Goal: Transaction & Acquisition: Book appointment/travel/reservation

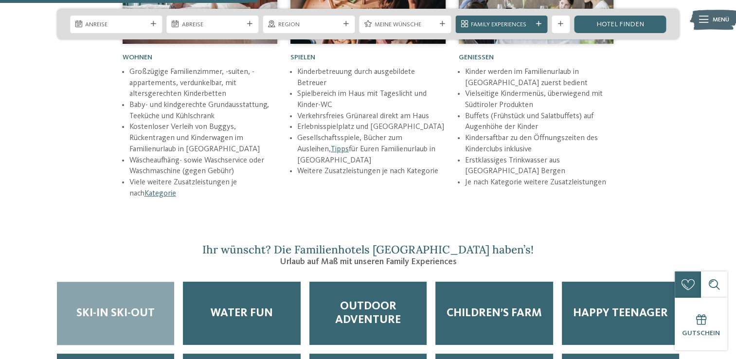
scroll to position [1412, 0]
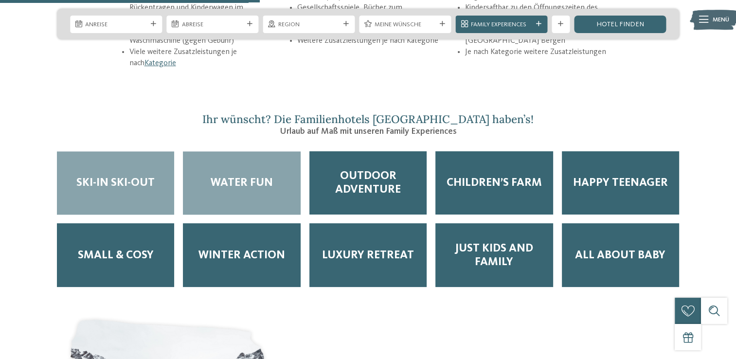
click at [265, 176] on span "Water Fun" at bounding box center [242, 183] width 62 height 14
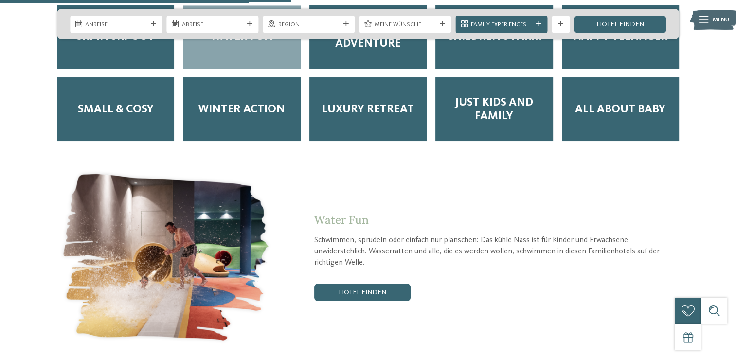
scroll to position [1606, 0]
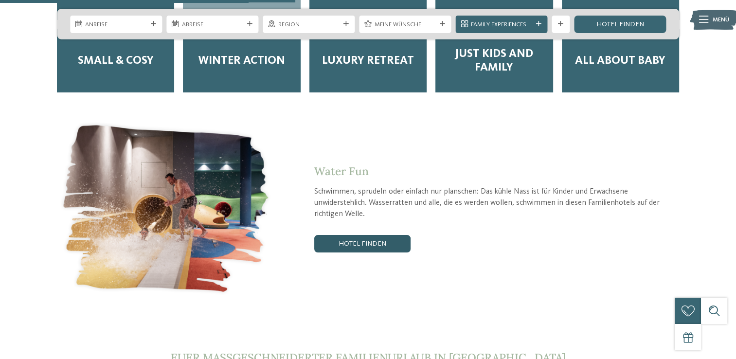
click at [367, 235] on link "Hotel finden" at bounding box center [362, 244] width 96 height 18
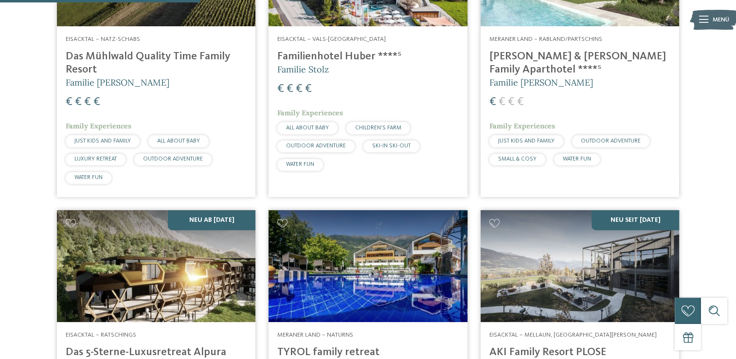
scroll to position [477, 0]
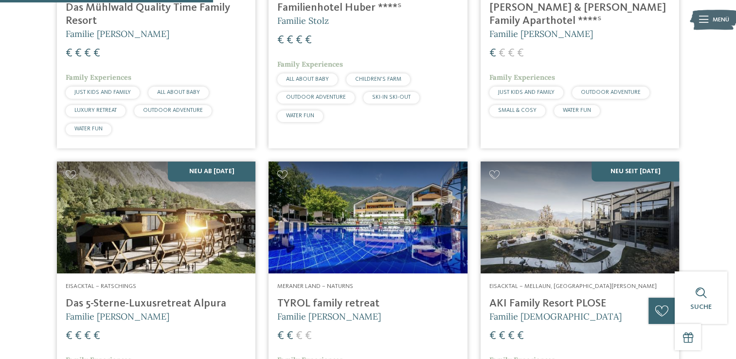
drag, startPoint x: 204, startPoint y: 231, endPoint x: 293, endPoint y: 235, distance: 88.2
click at [204, 230] on img at bounding box center [156, 218] width 199 height 112
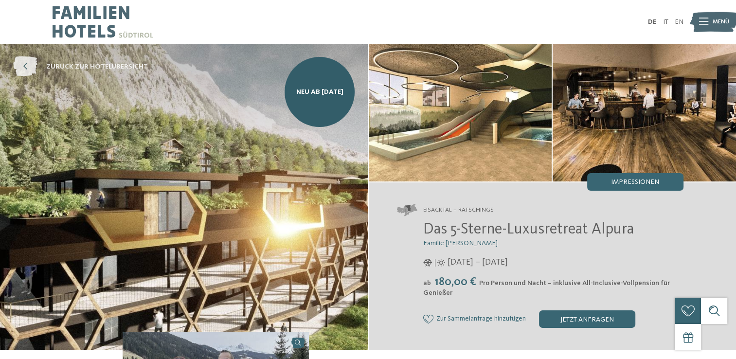
click at [76, 64] on span "zurück zur Hotelübersicht" at bounding box center [97, 67] width 102 height 10
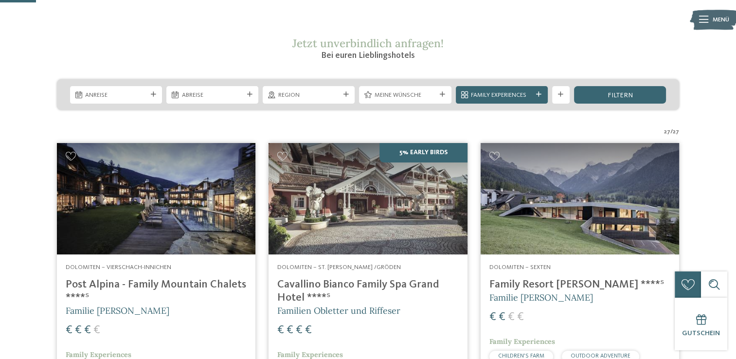
click at [344, 283] on h4 "Cavallino Bianco Family Spa Grand Hotel ****ˢ" at bounding box center [367, 291] width 181 height 26
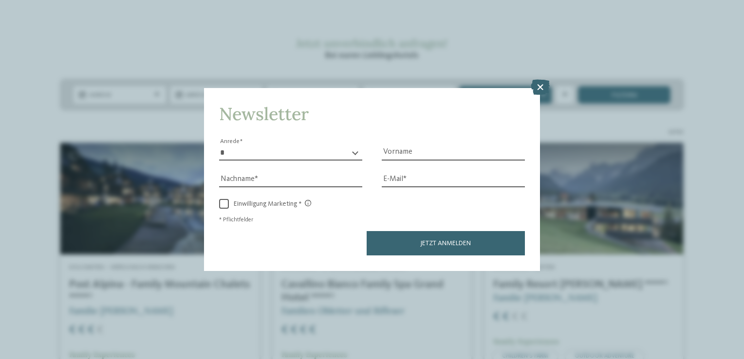
drag, startPoint x: 539, startPoint y: 89, endPoint x: 552, endPoint y: 108, distance: 23.2
click at [539, 89] on icon at bounding box center [540, 88] width 19 height 16
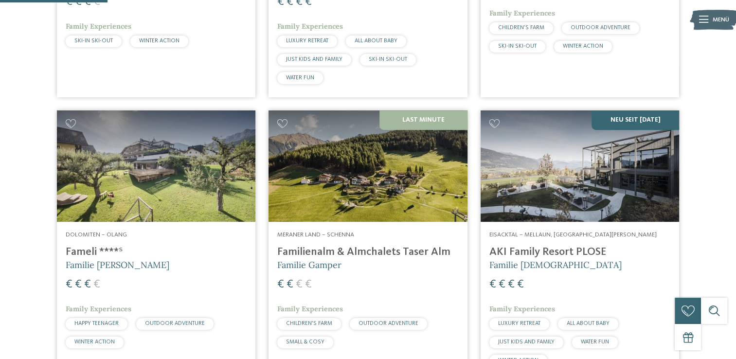
scroll to position [487, 0]
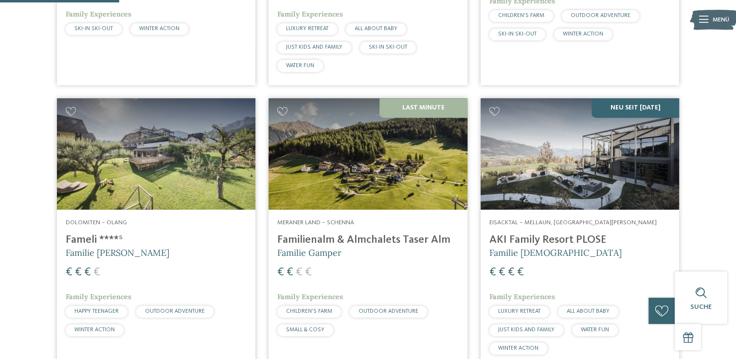
click at [573, 239] on h4 "AKI Family Resort PLOSE" at bounding box center [580, 240] width 181 height 13
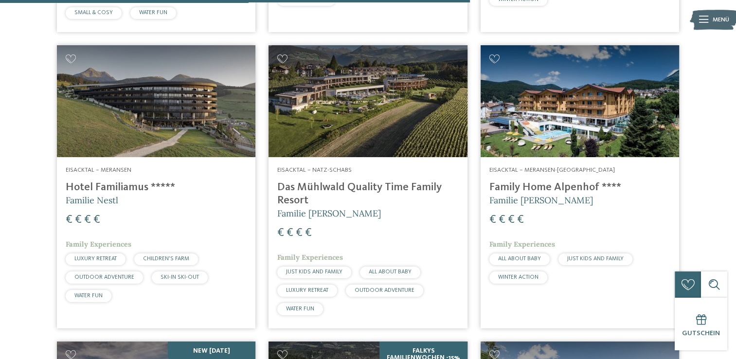
scroll to position [1947, 0]
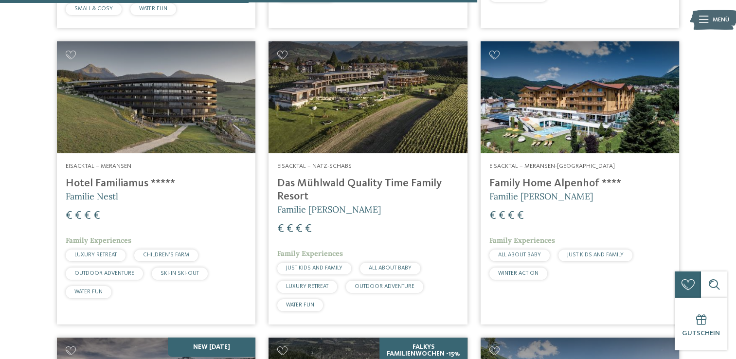
drag, startPoint x: 123, startPoint y: 143, endPoint x: 284, endPoint y: 160, distance: 162.5
click at [124, 143] on img at bounding box center [156, 97] width 199 height 112
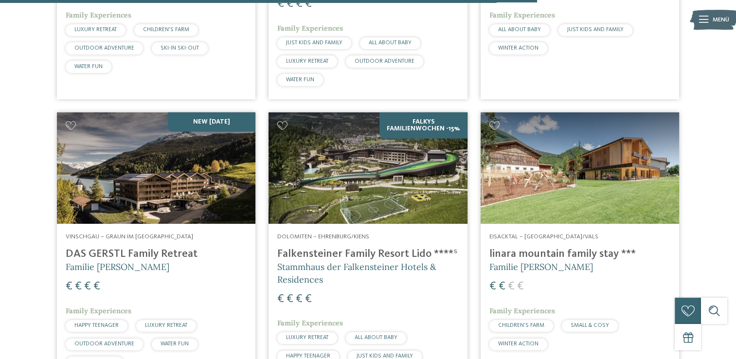
scroll to position [2190, 0]
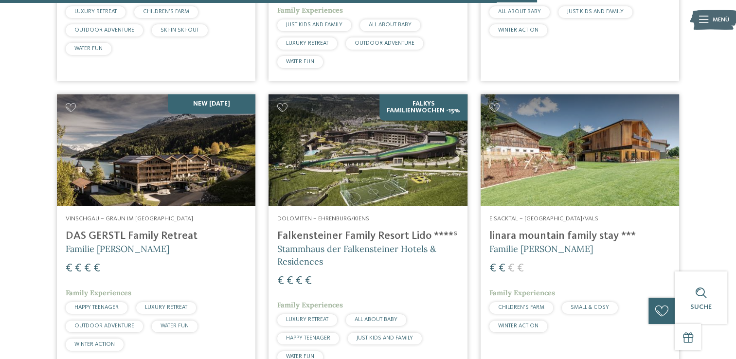
click at [373, 215] on address "Dolomiten – Ehrenburg/Kiens" at bounding box center [367, 219] width 181 height 9
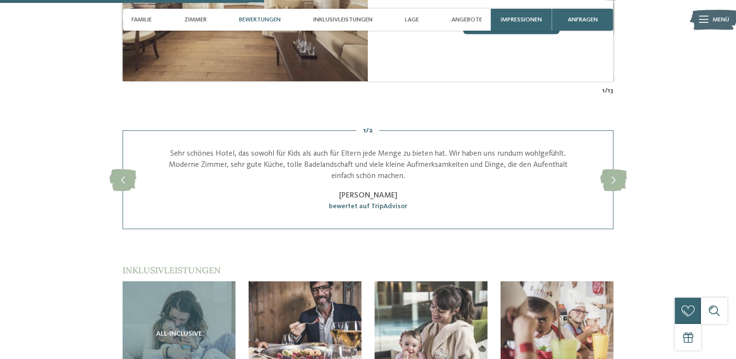
scroll to position [1168, 0]
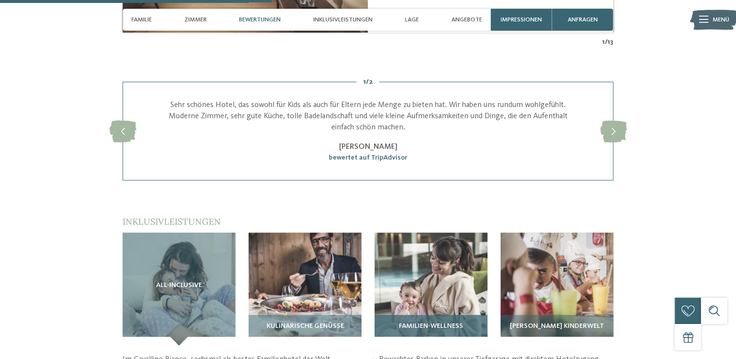
click at [441, 248] on img at bounding box center [431, 289] width 113 height 113
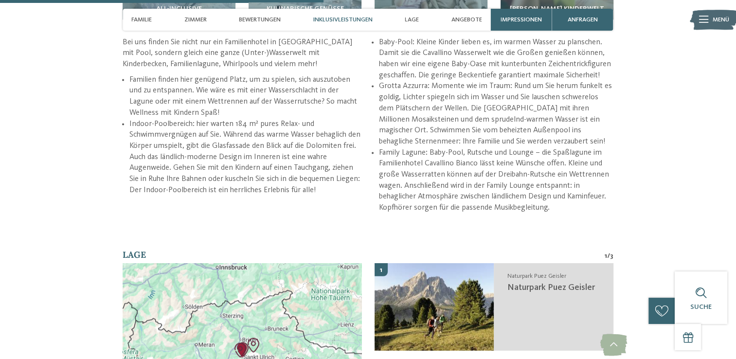
scroll to position [1363, 0]
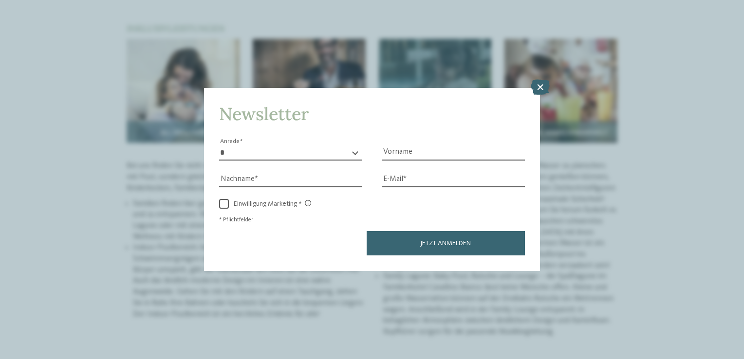
drag, startPoint x: 542, startPoint y: 85, endPoint x: 554, endPoint y: 112, distance: 30.5
click at [542, 85] on icon at bounding box center [540, 88] width 19 height 16
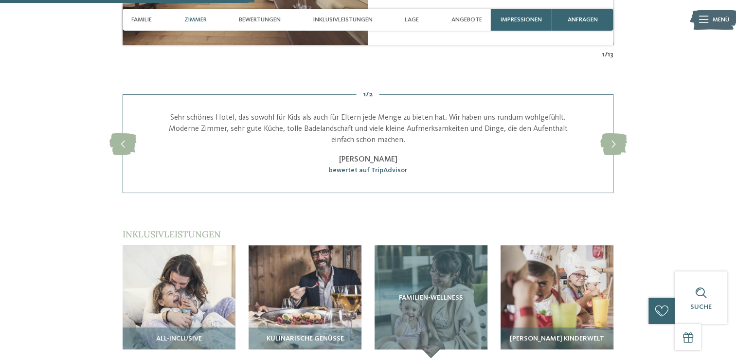
scroll to position [1071, 0]
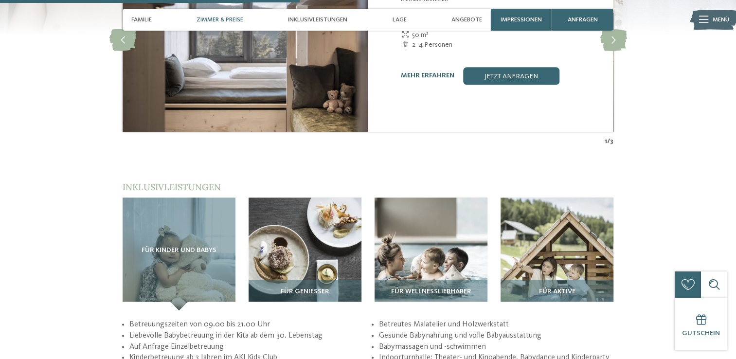
scroll to position [1266, 0]
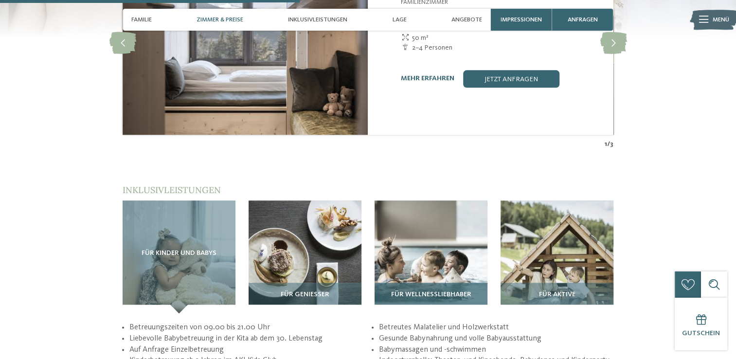
click at [437, 219] on img at bounding box center [431, 257] width 113 height 113
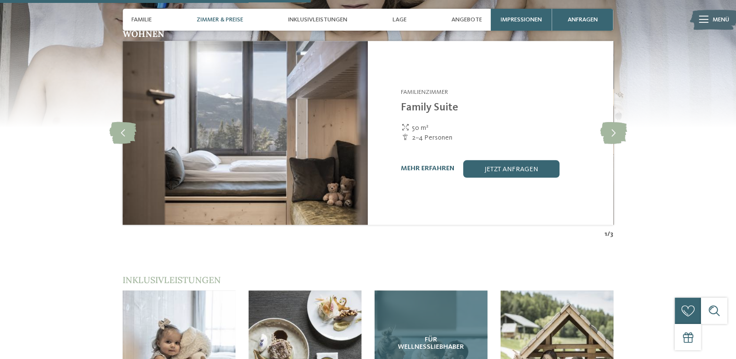
scroll to position [1071, 0]
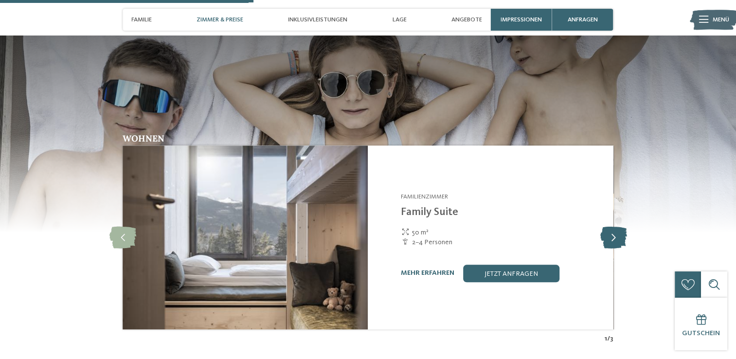
click at [614, 226] on icon at bounding box center [613, 237] width 27 height 22
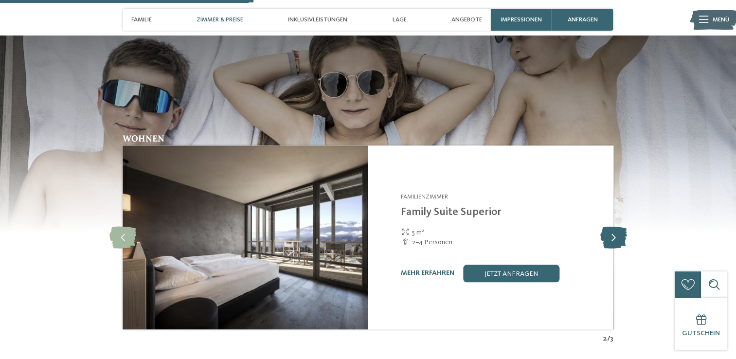
click at [612, 226] on icon at bounding box center [613, 237] width 27 height 22
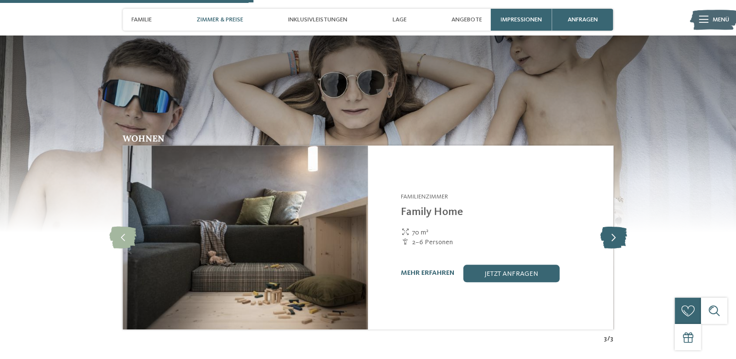
click at [612, 226] on icon at bounding box center [613, 237] width 27 height 22
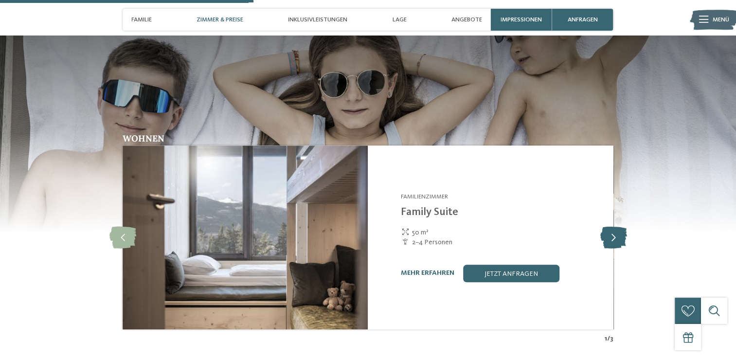
click at [612, 226] on icon at bounding box center [613, 237] width 27 height 22
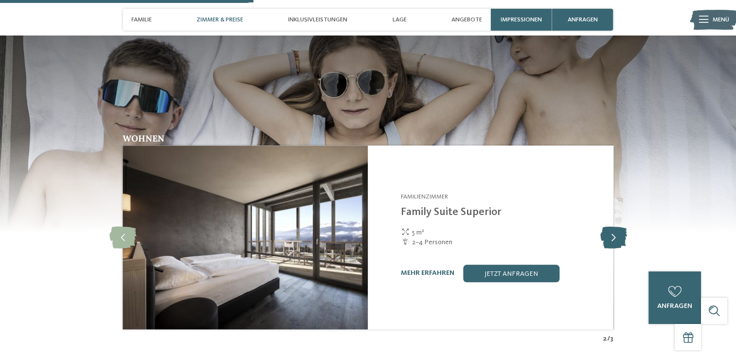
click at [612, 226] on icon at bounding box center [613, 237] width 27 height 22
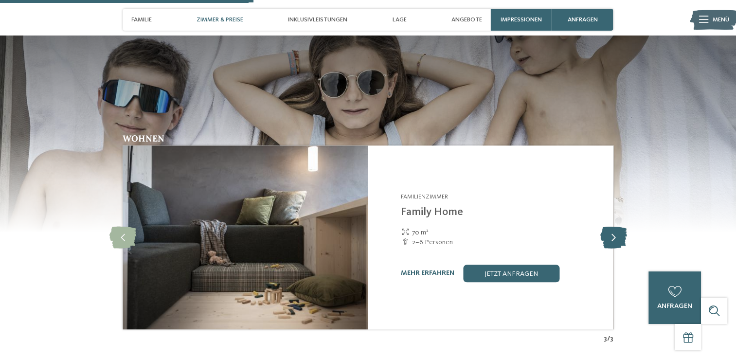
click at [612, 226] on icon at bounding box center [613, 237] width 27 height 22
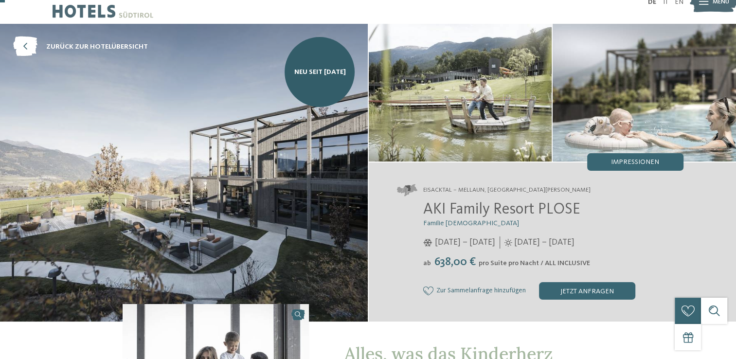
scroll to position [0, 0]
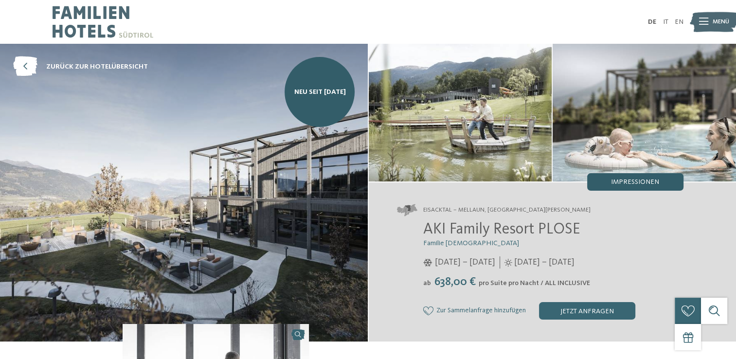
click at [625, 182] on span "Impressionen" at bounding box center [635, 182] width 48 height 7
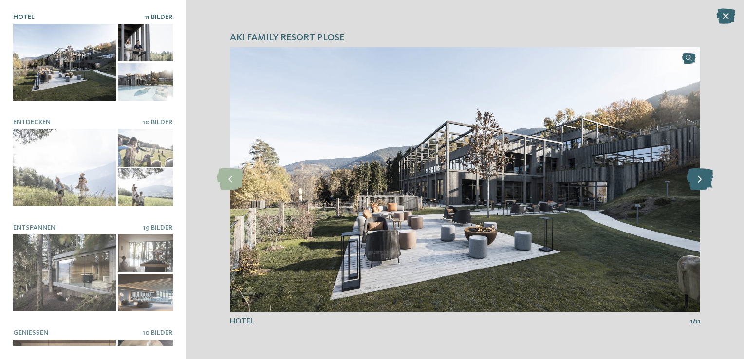
click at [696, 181] on icon at bounding box center [699, 179] width 27 height 22
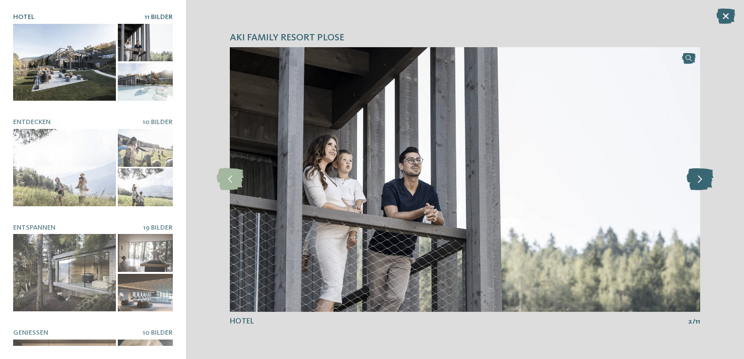
click at [696, 181] on icon at bounding box center [699, 179] width 27 height 22
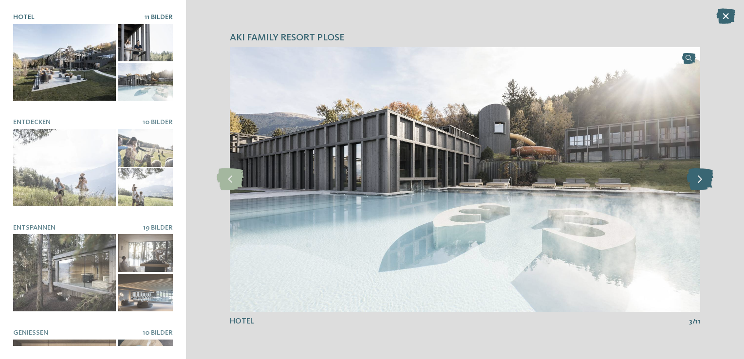
click at [696, 181] on icon at bounding box center [699, 179] width 27 height 22
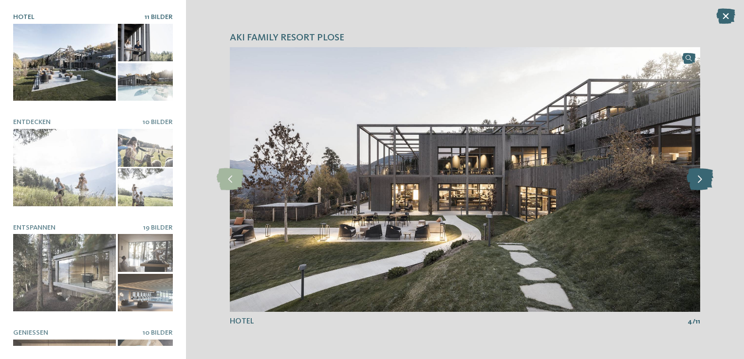
click at [696, 181] on icon at bounding box center [699, 179] width 27 height 22
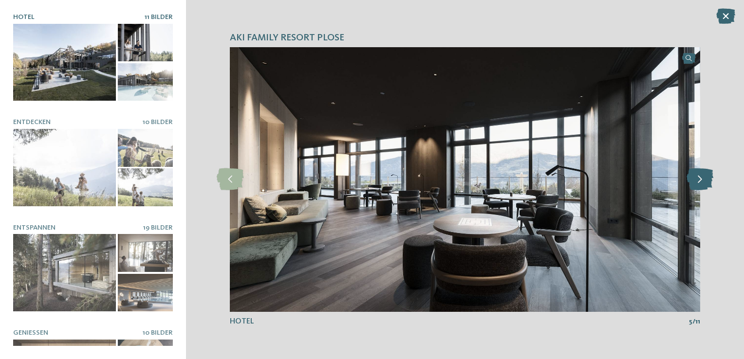
click at [696, 181] on icon at bounding box center [699, 179] width 27 height 22
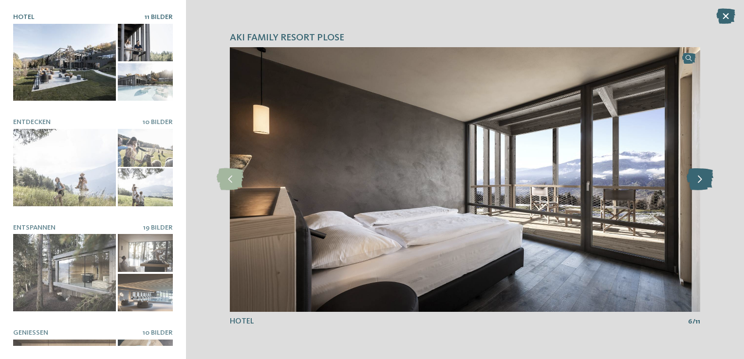
click at [696, 181] on icon at bounding box center [699, 179] width 27 height 22
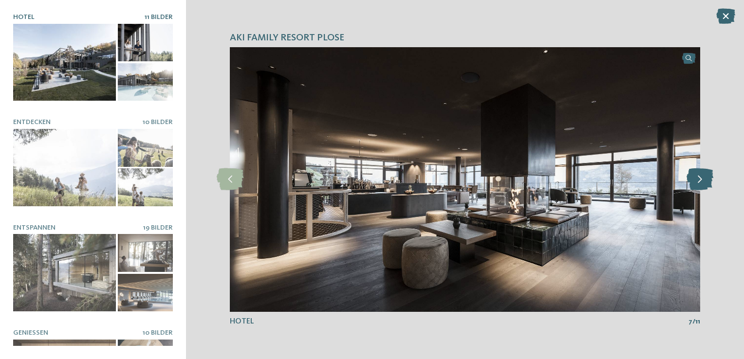
click at [696, 181] on icon at bounding box center [699, 179] width 27 height 22
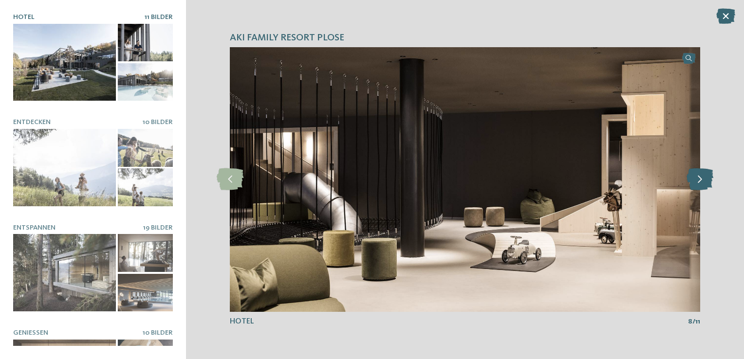
click at [696, 181] on icon at bounding box center [699, 179] width 27 height 22
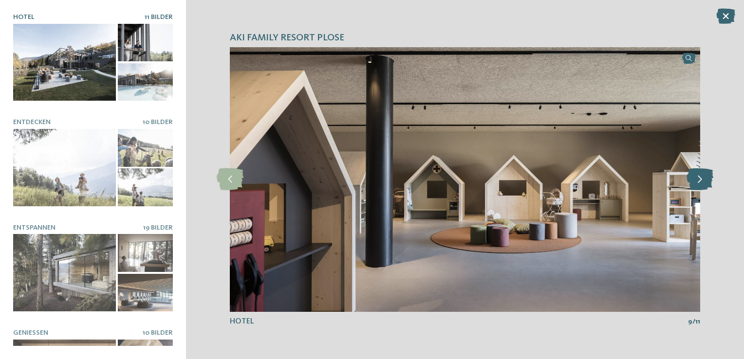
click at [696, 181] on icon at bounding box center [699, 179] width 27 height 22
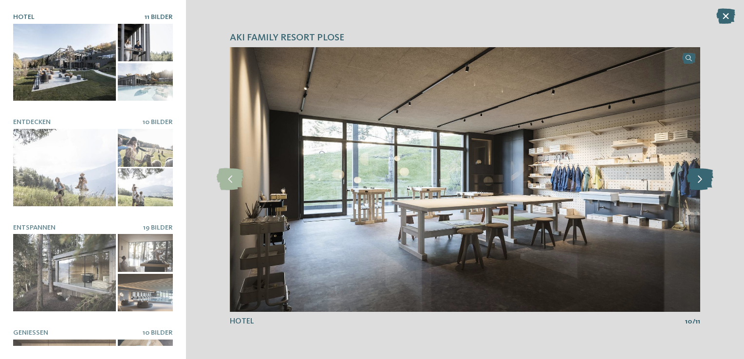
click at [696, 181] on icon at bounding box center [699, 179] width 27 height 22
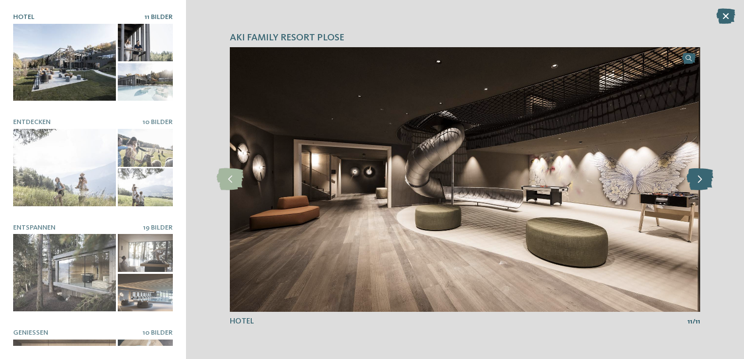
click at [696, 181] on icon at bounding box center [699, 179] width 27 height 22
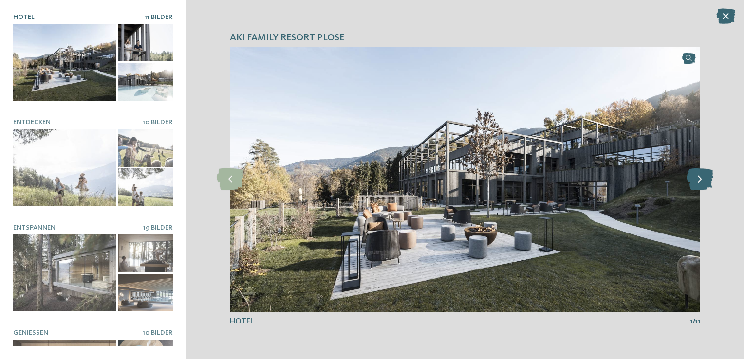
click at [696, 181] on icon at bounding box center [699, 179] width 27 height 22
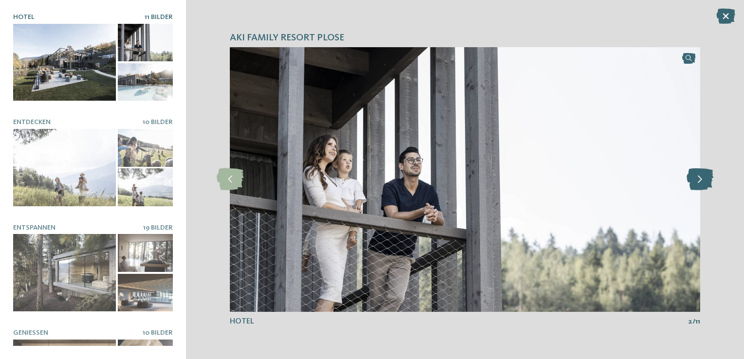
click at [696, 181] on icon at bounding box center [699, 179] width 27 height 22
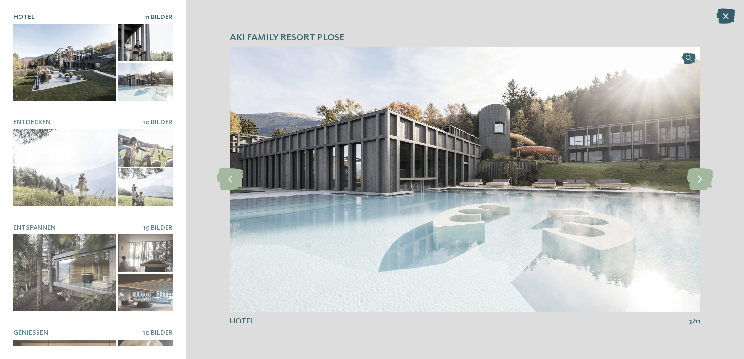
click at [727, 18] on icon at bounding box center [725, 16] width 19 height 16
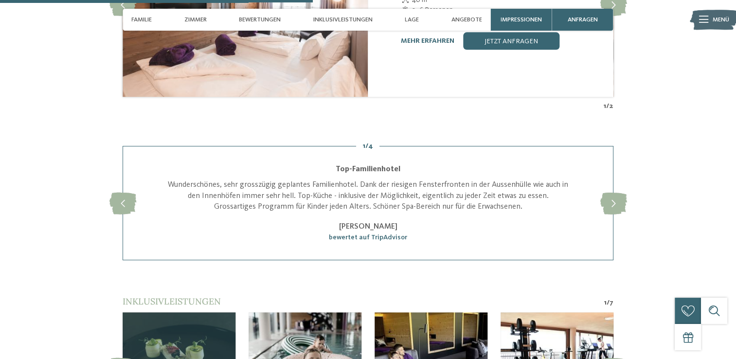
scroll to position [1363, 0]
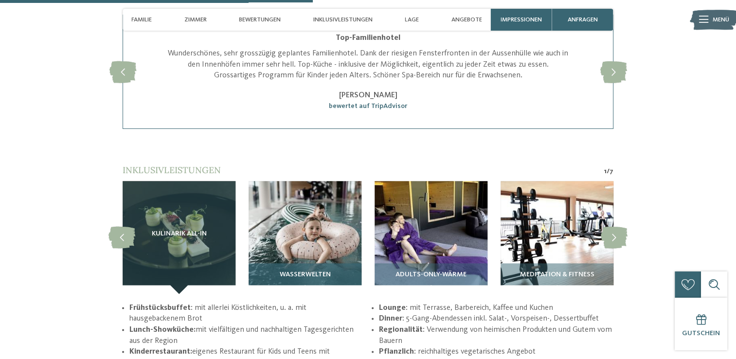
click at [296, 234] on img at bounding box center [305, 237] width 113 height 113
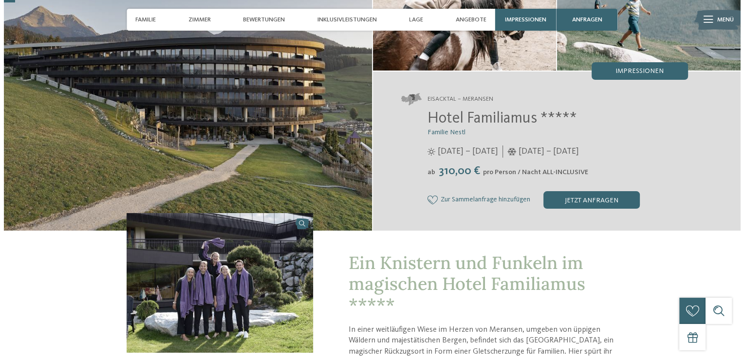
scroll to position [49, 0]
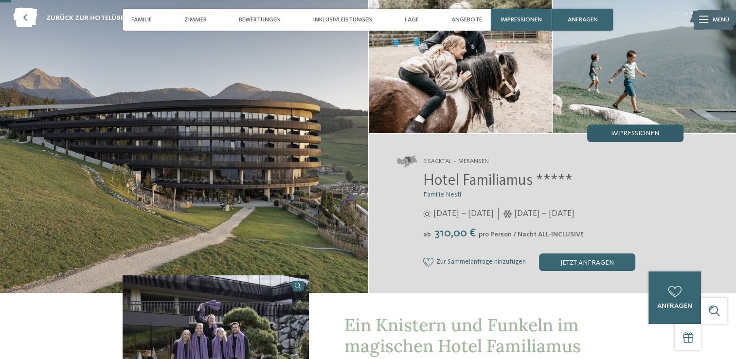
click at [639, 131] on span "Impressionen" at bounding box center [635, 133] width 48 height 7
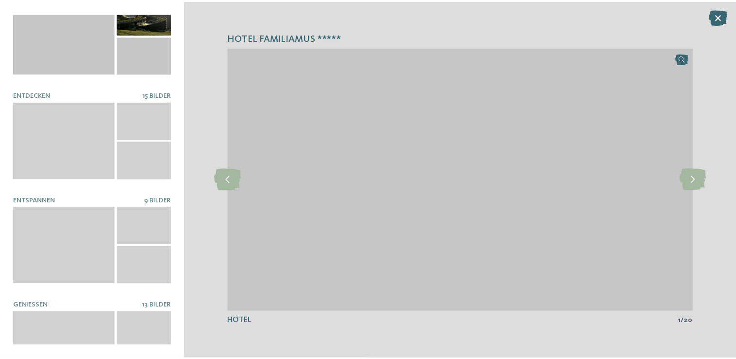
scroll to position [0, 0]
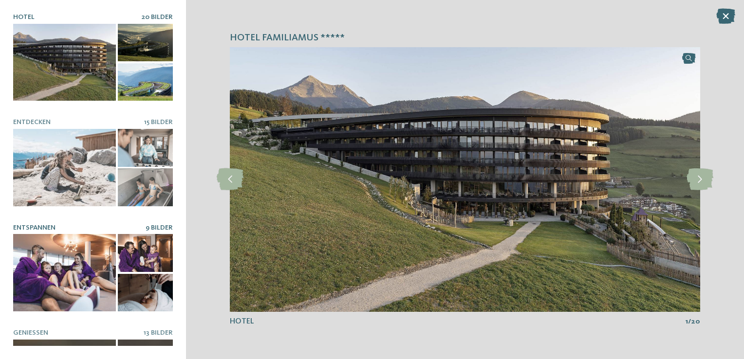
click at [43, 224] on span "Entspannen" at bounding box center [34, 227] width 42 height 7
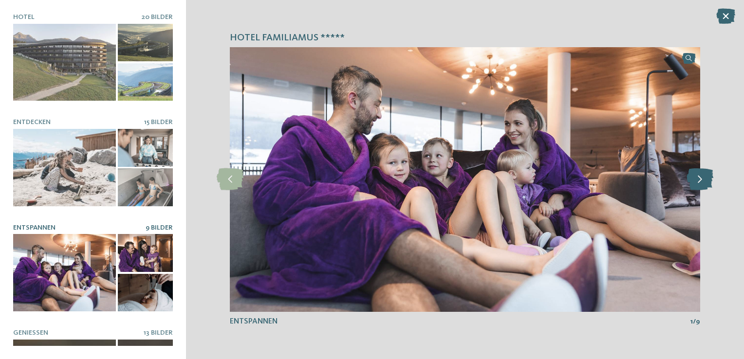
click at [699, 176] on icon at bounding box center [699, 179] width 27 height 22
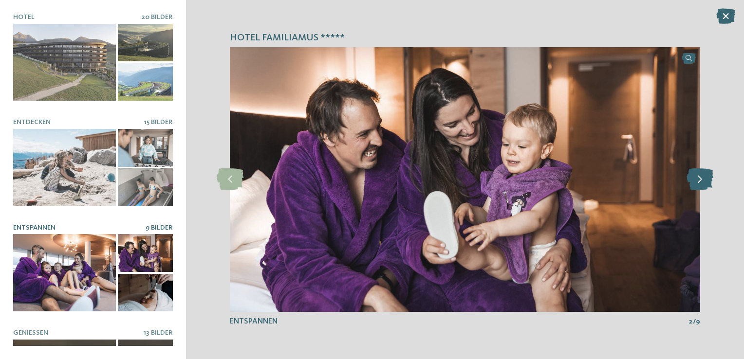
click at [699, 176] on icon at bounding box center [699, 179] width 27 height 22
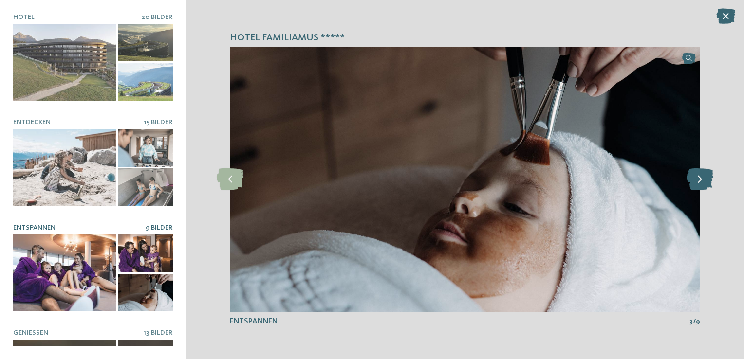
click at [699, 176] on icon at bounding box center [699, 179] width 27 height 22
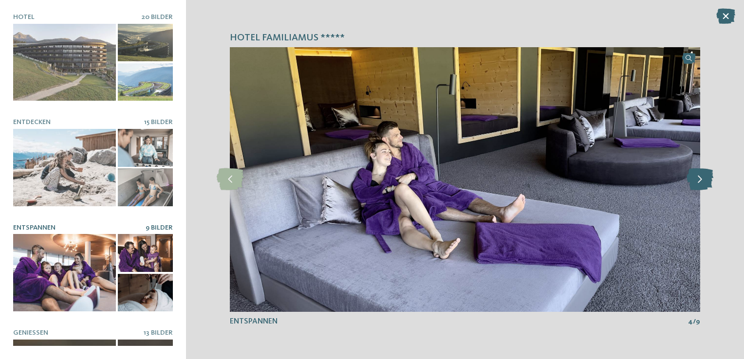
click at [699, 176] on icon at bounding box center [699, 179] width 27 height 22
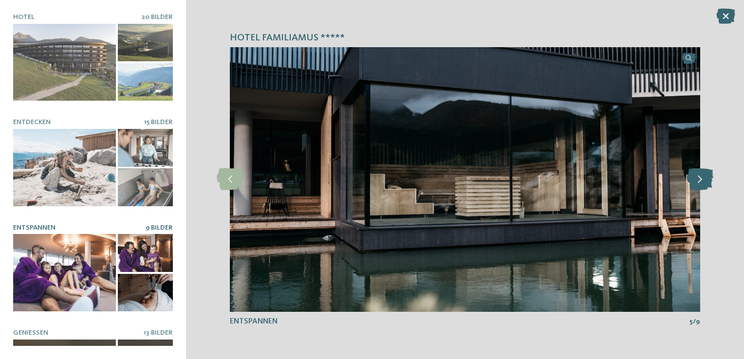
click at [699, 176] on icon at bounding box center [699, 179] width 27 height 22
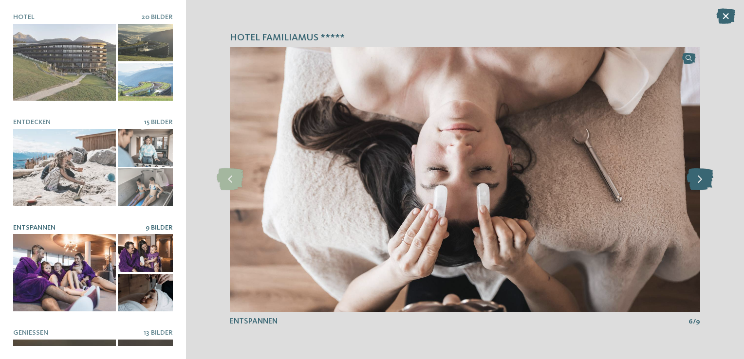
click at [699, 176] on icon at bounding box center [699, 179] width 27 height 22
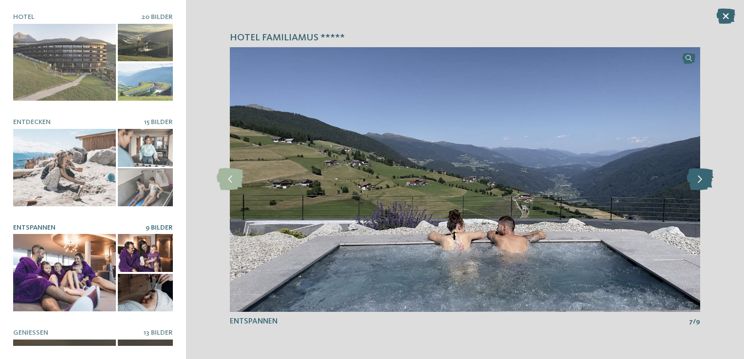
click at [699, 176] on icon at bounding box center [699, 179] width 27 height 22
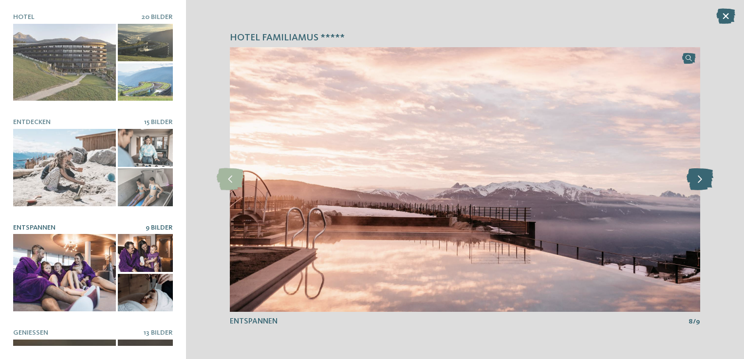
click at [699, 176] on icon at bounding box center [699, 179] width 27 height 22
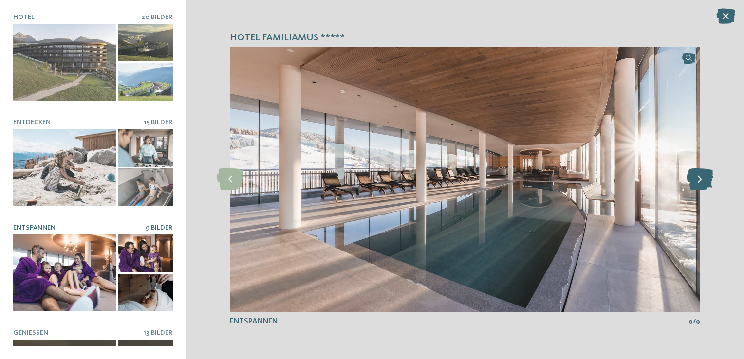
click at [699, 176] on icon at bounding box center [699, 179] width 27 height 22
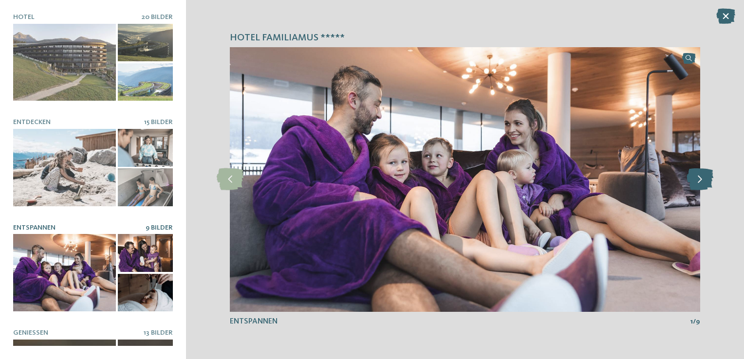
click at [699, 176] on icon at bounding box center [699, 179] width 27 height 22
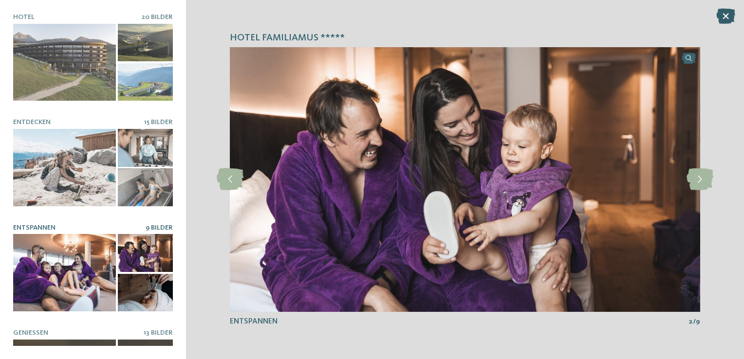
click at [729, 18] on icon at bounding box center [725, 16] width 19 height 16
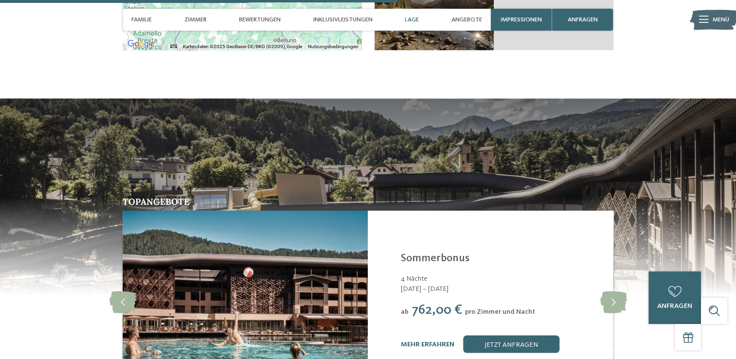
scroll to position [1850, 0]
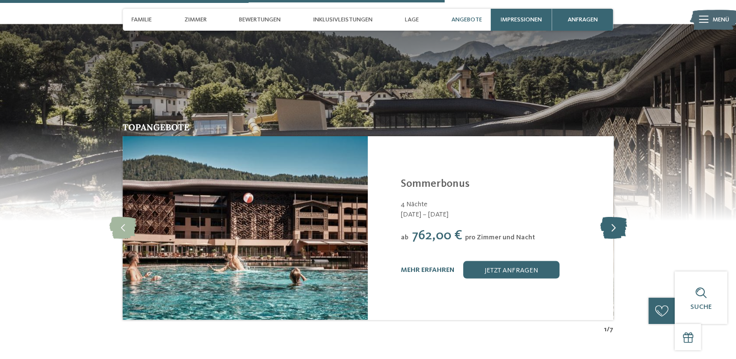
click at [618, 219] on icon at bounding box center [613, 229] width 27 height 22
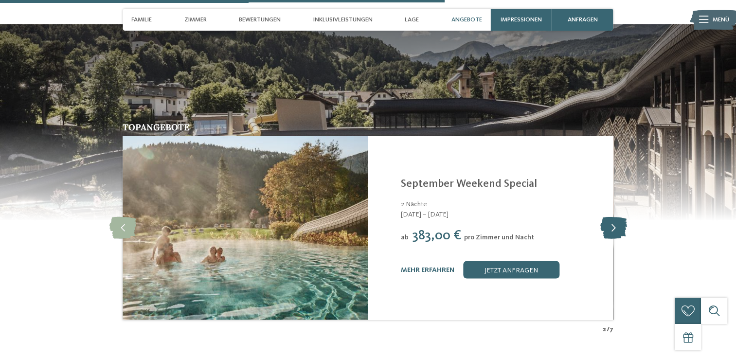
click at [618, 219] on icon at bounding box center [613, 229] width 27 height 22
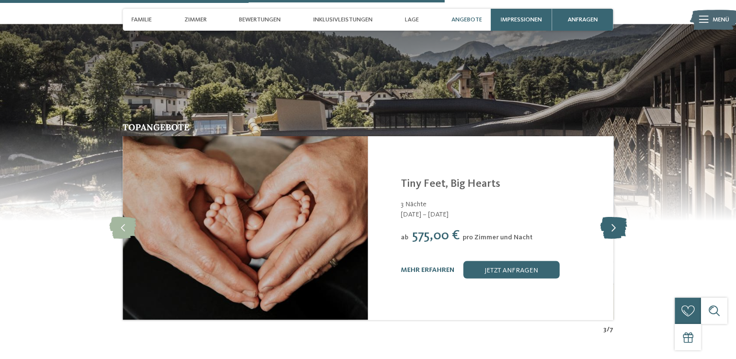
click at [618, 219] on icon at bounding box center [613, 229] width 27 height 22
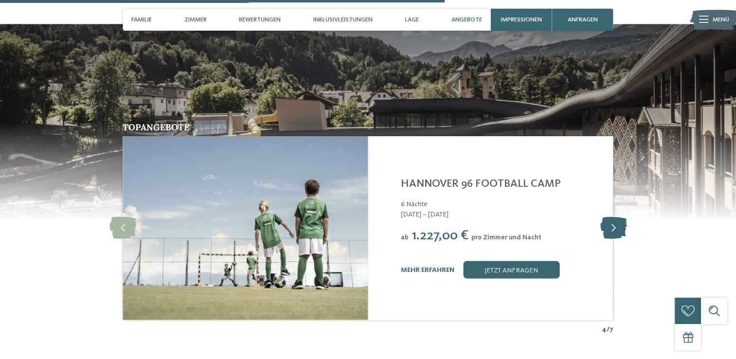
click at [618, 219] on icon at bounding box center [613, 229] width 27 height 22
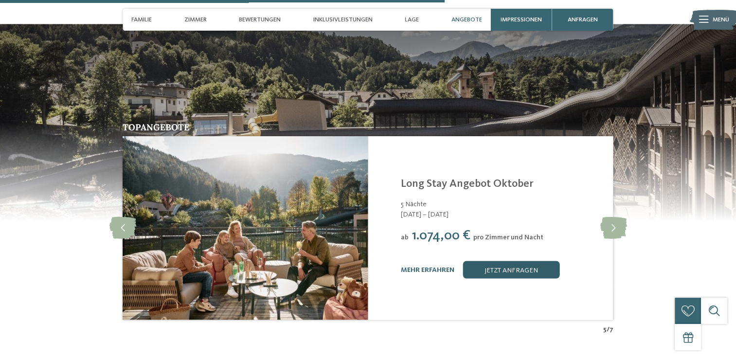
click at [513, 261] on link "jetzt anfragen" at bounding box center [511, 270] width 96 height 18
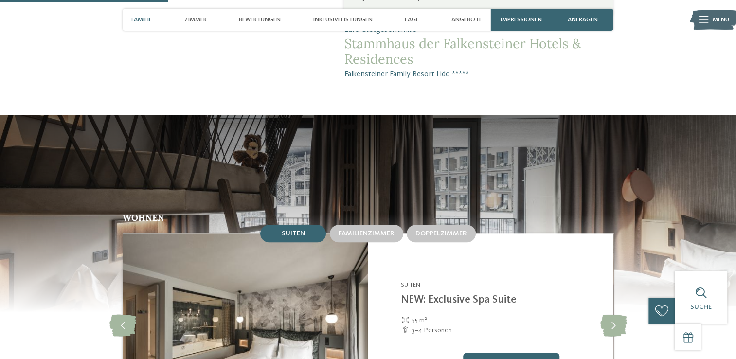
scroll to position [728, 0]
